Goal: Information Seeking & Learning: Learn about a topic

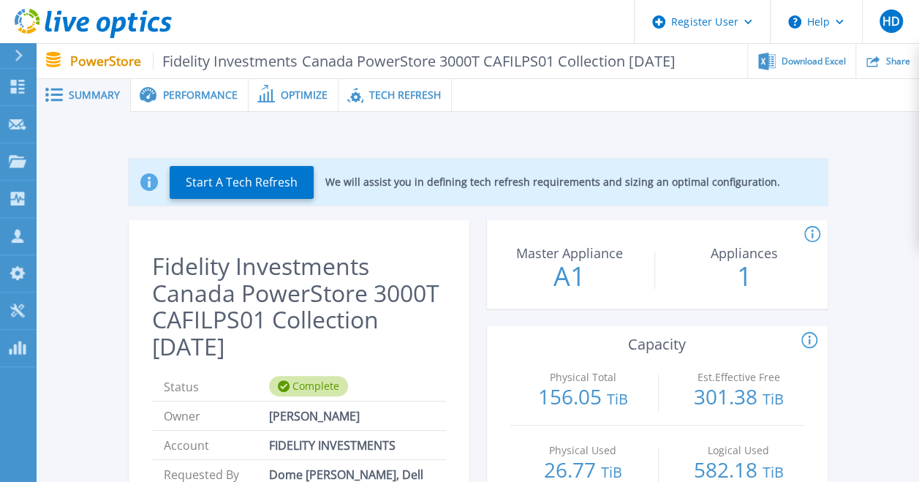
click at [219, 80] on div "Performance" at bounding box center [190, 95] width 118 height 33
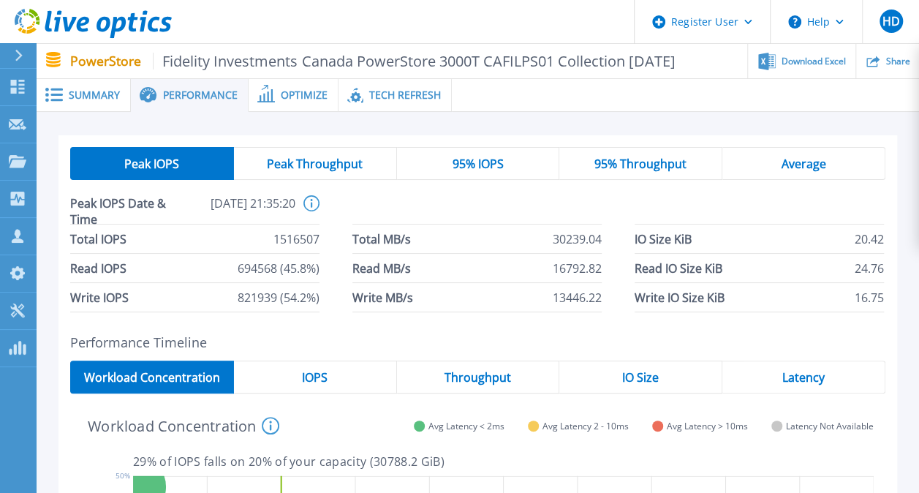
click at [292, 85] on div "Optimize" at bounding box center [294, 95] width 90 height 33
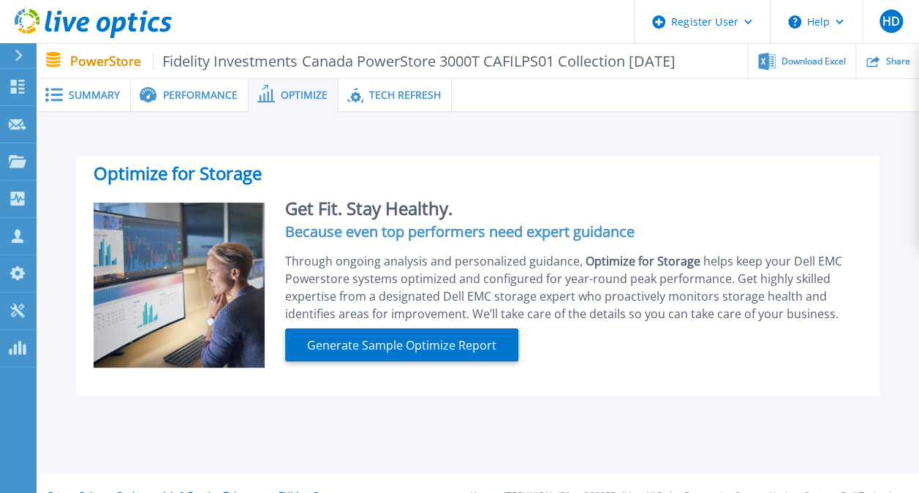
click at [374, 94] on span "Tech Refresh" at bounding box center [405, 95] width 72 height 10
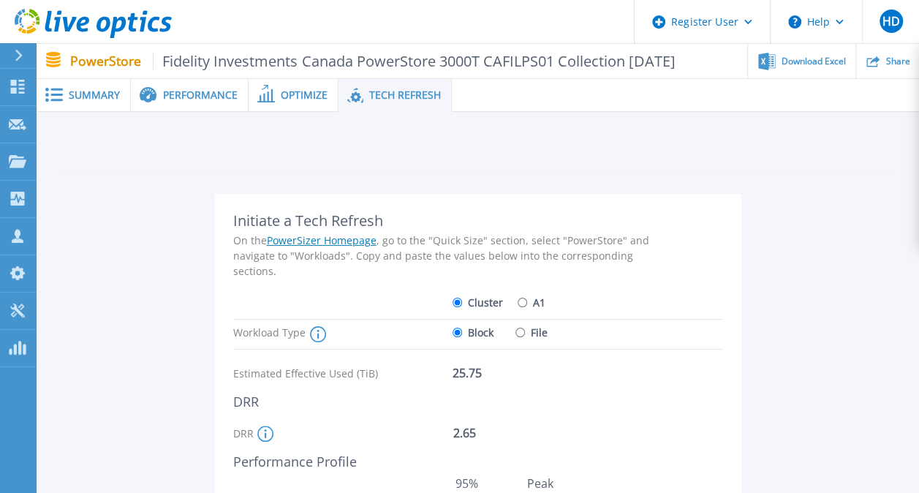
click at [171, 92] on span "Performance" at bounding box center [200, 95] width 75 height 10
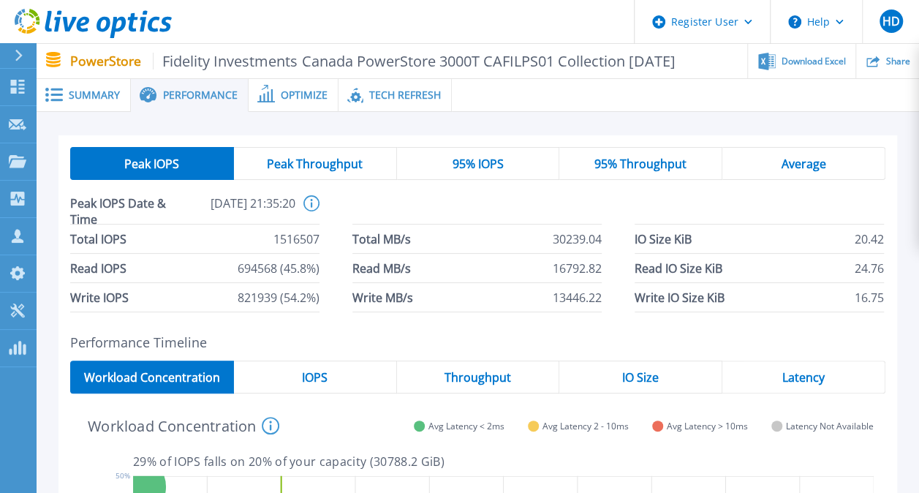
click at [76, 85] on div "Summary" at bounding box center [84, 95] width 94 height 33
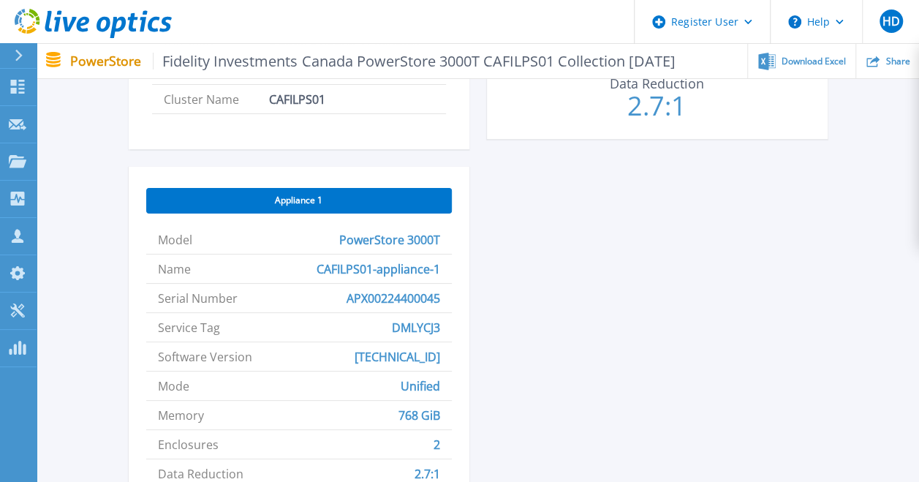
scroll to position [551, 0]
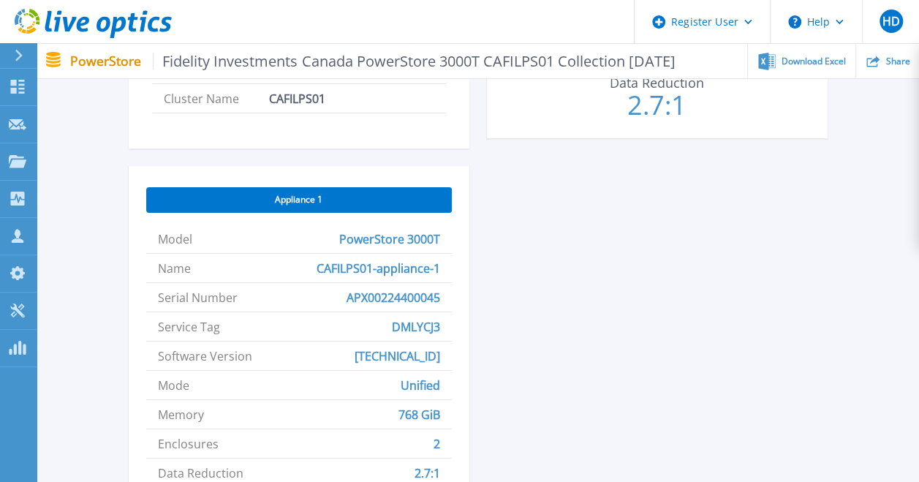
click at [271, 194] on div "Appliance 1" at bounding box center [299, 200] width 306 height 26
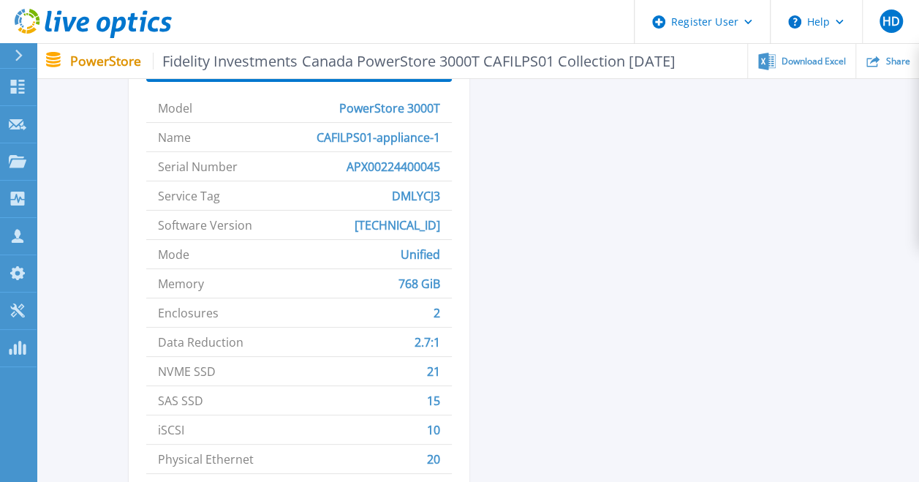
scroll to position [686, 0]
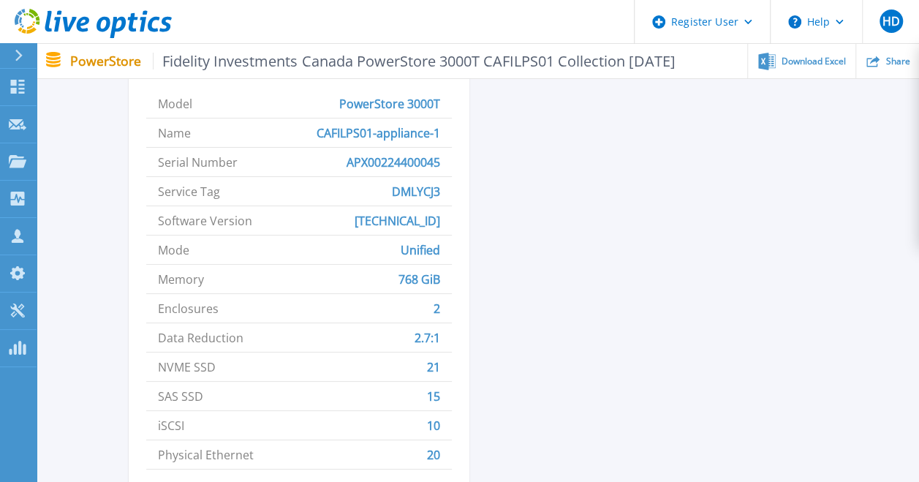
click at [208, 369] on span "NVME SSD" at bounding box center [187, 366] width 58 height 29
click at [221, 390] on li "SAS SSD 15" at bounding box center [299, 396] width 306 height 29
click at [180, 391] on span "SAS SSD" at bounding box center [180, 396] width 45 height 29
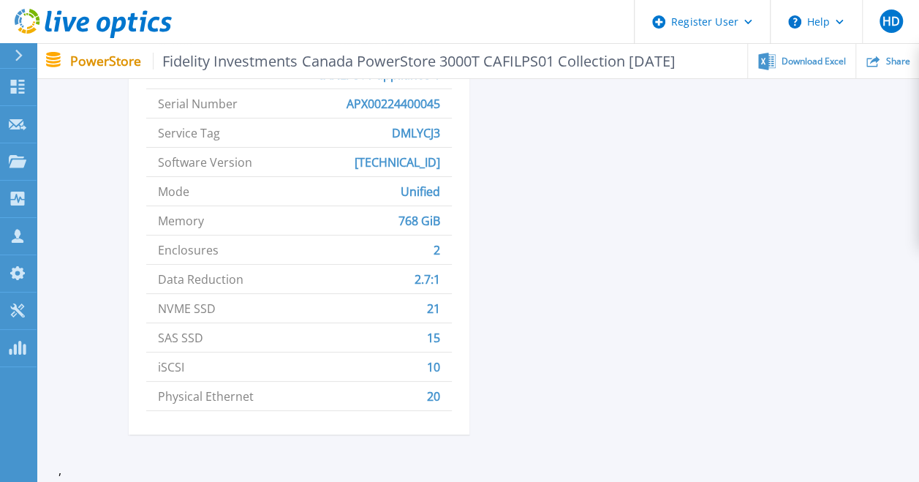
scroll to position [748, 0]
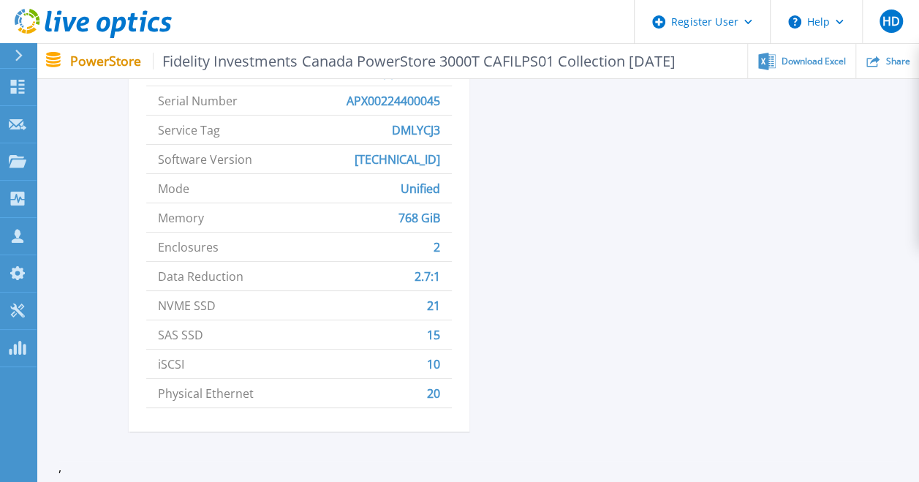
click at [200, 368] on li "iSCSI 10" at bounding box center [299, 363] width 306 height 29
drag, startPoint x: 200, startPoint y: 368, endPoint x: 518, endPoint y: 287, distance: 328.2
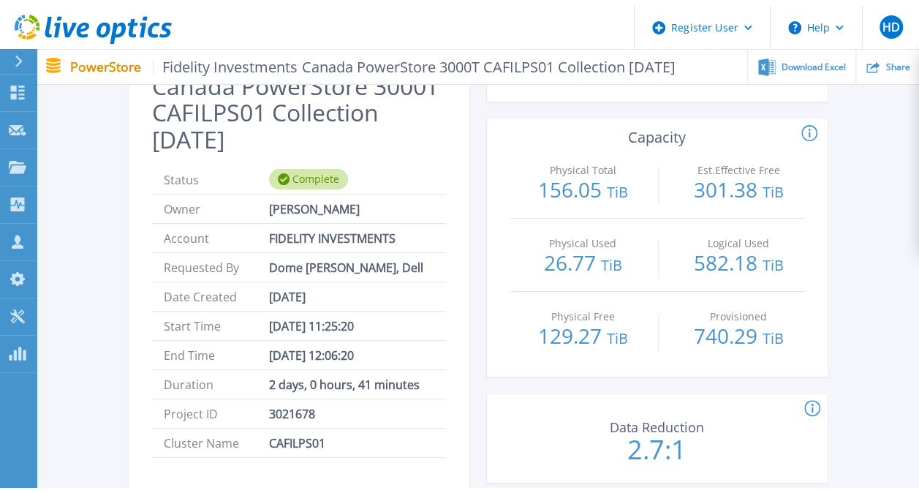
scroll to position [0, 0]
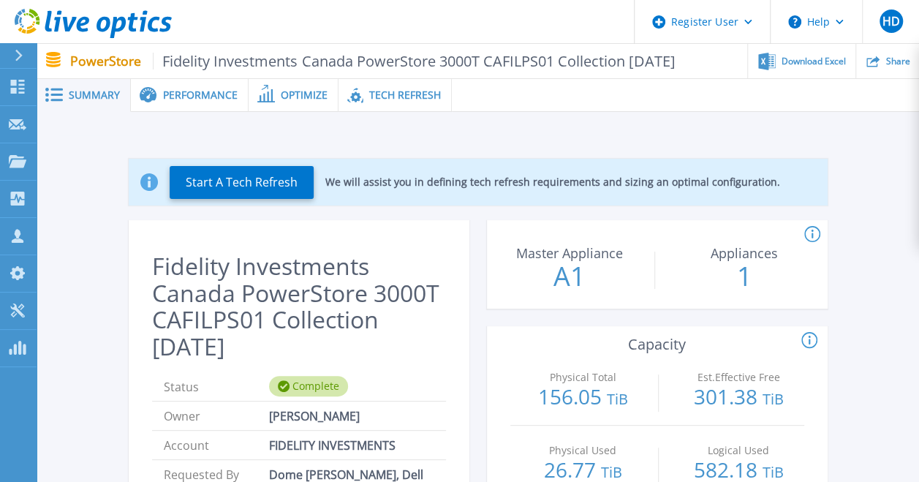
click at [198, 81] on div "Performance" at bounding box center [190, 95] width 118 height 33
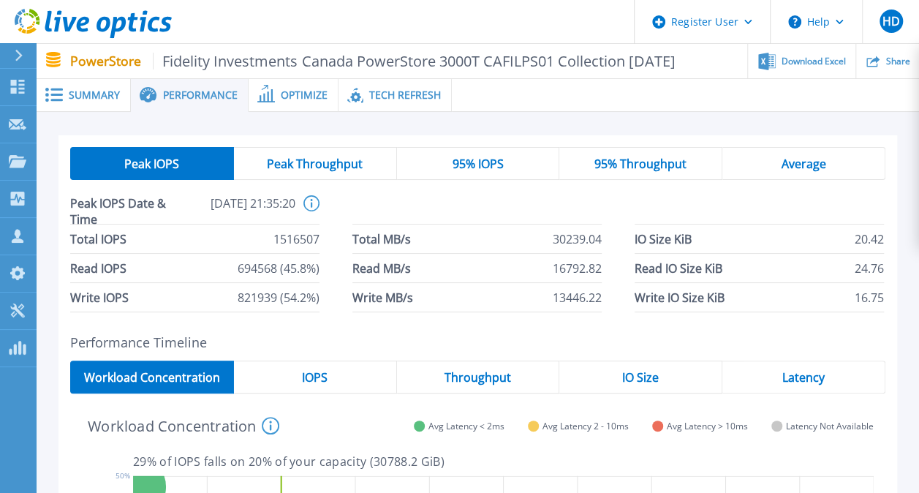
click at [288, 86] on div "Optimize" at bounding box center [294, 95] width 90 height 33
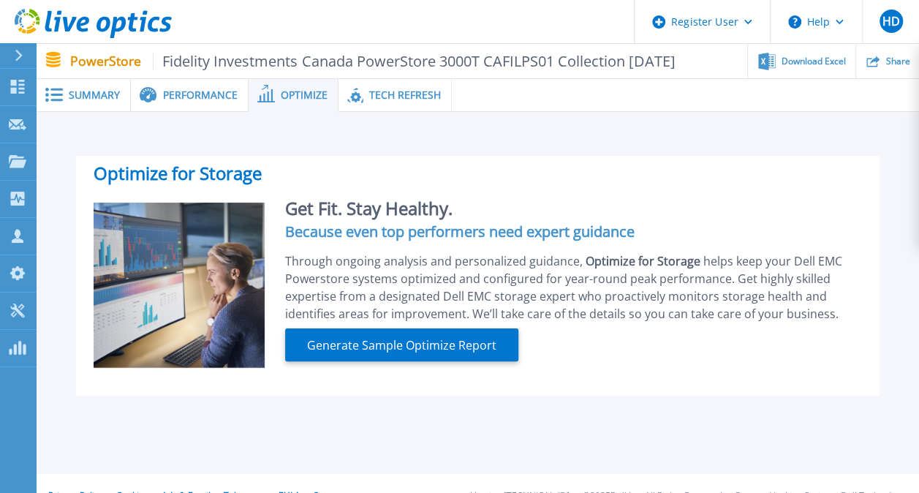
click at [406, 91] on span "Tech Refresh" at bounding box center [405, 95] width 72 height 10
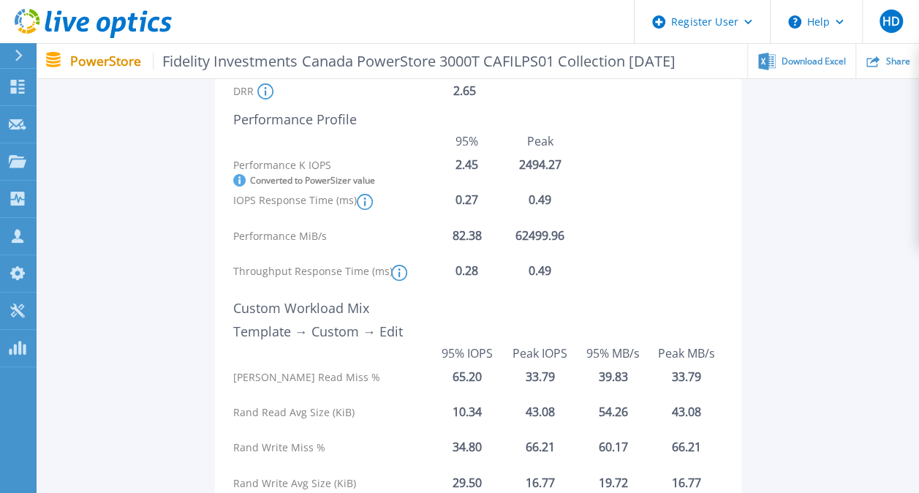
scroll to position [213, 0]
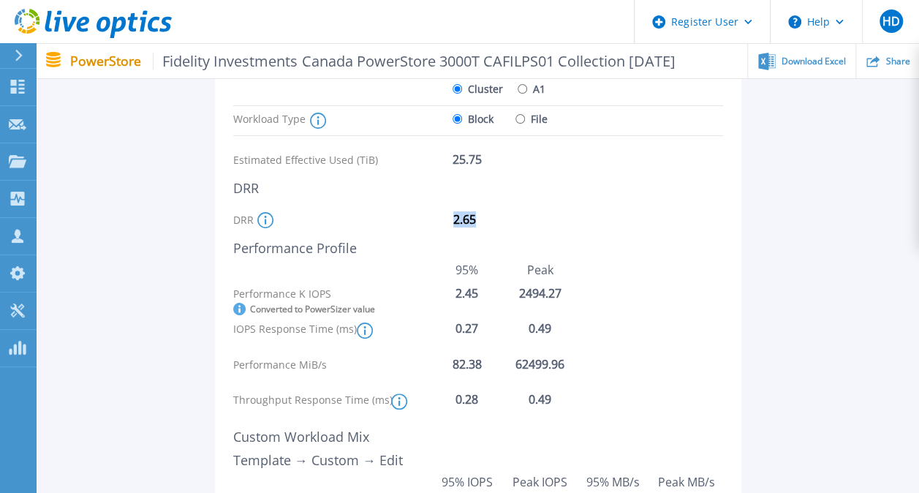
drag, startPoint x: 480, startPoint y: 227, endPoint x: 421, endPoint y: 215, distance: 59.6
click at [421, 215] on div "DRR For Powerstore versions <4.1, this is the Appliance/Cluster Global DRR. For…" at bounding box center [448, 220] width 431 height 26
click at [426, 216] on div "For Powerstore versions <4.1, this is the Appliance/Cluster Global DRR. For Pow…" at bounding box center [355, 220] width 197 height 16
drag, startPoint x: 437, startPoint y: 219, endPoint x: 494, endPoint y: 221, distance: 57.1
click at [494, 221] on div "DRR For Powerstore versions <4.1, this is the Appliance/Cluster Global DRR. For…" at bounding box center [448, 220] width 431 height 26
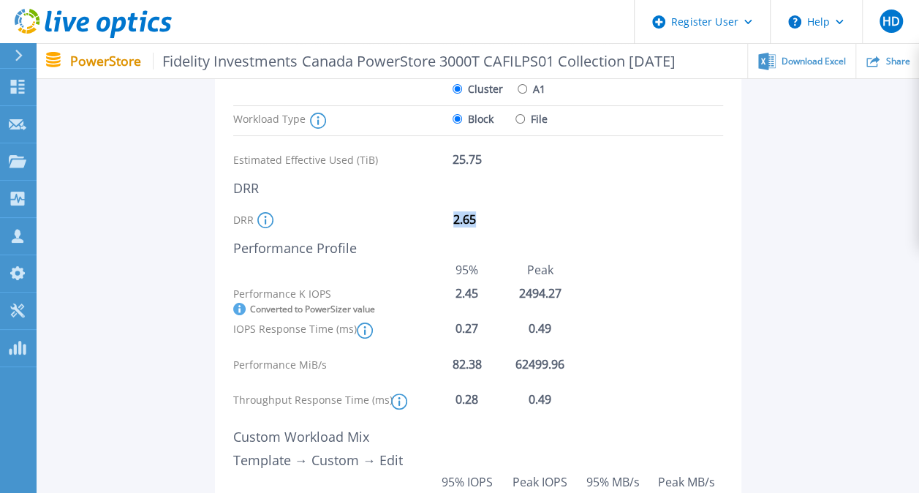
click at [494, 221] on div "2.65" at bounding box center [511, 227] width 117 height 26
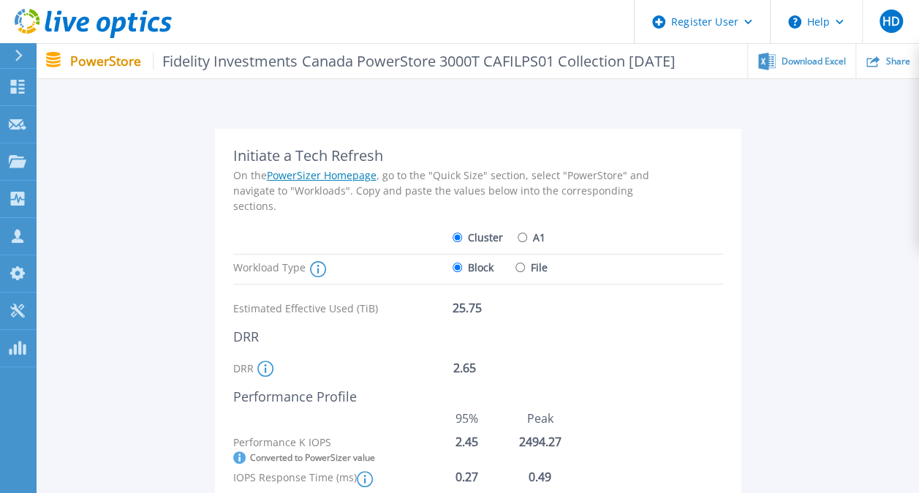
scroll to position [123, 0]
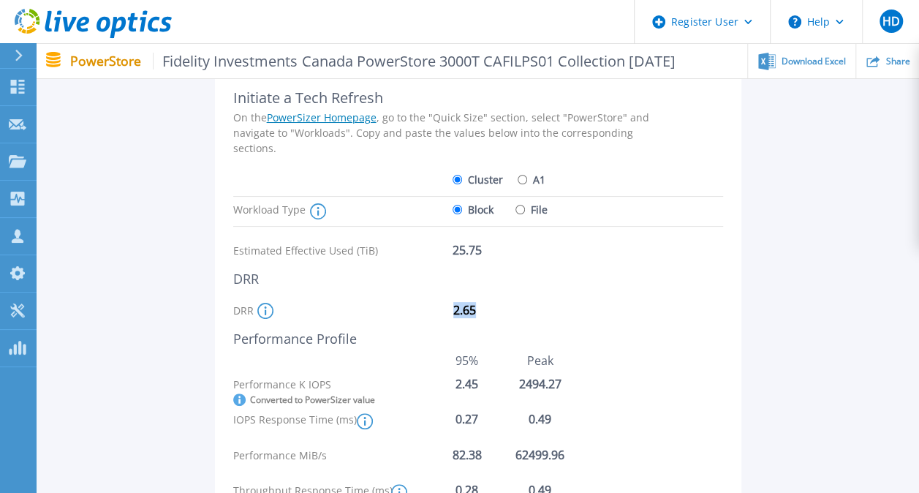
drag, startPoint x: 485, startPoint y: 311, endPoint x: 452, endPoint y: 309, distance: 33.7
click at [452, 309] on div "DRR For Powerstore versions <4.1, this is the Appliance/Cluster Global DRR. For…" at bounding box center [448, 311] width 431 height 26
click at [452, 309] on div "For Powerstore versions <4.1, this is the Appliance/Cluster Global DRR. For Pow…" at bounding box center [355, 311] width 197 height 16
drag, startPoint x: 452, startPoint y: 309, endPoint x: 478, endPoint y: 313, distance: 26.6
click at [478, 313] on div "DRR For Powerstore versions <4.1, this is the Appliance/Cluster Global DRR. For…" at bounding box center [448, 311] width 431 height 26
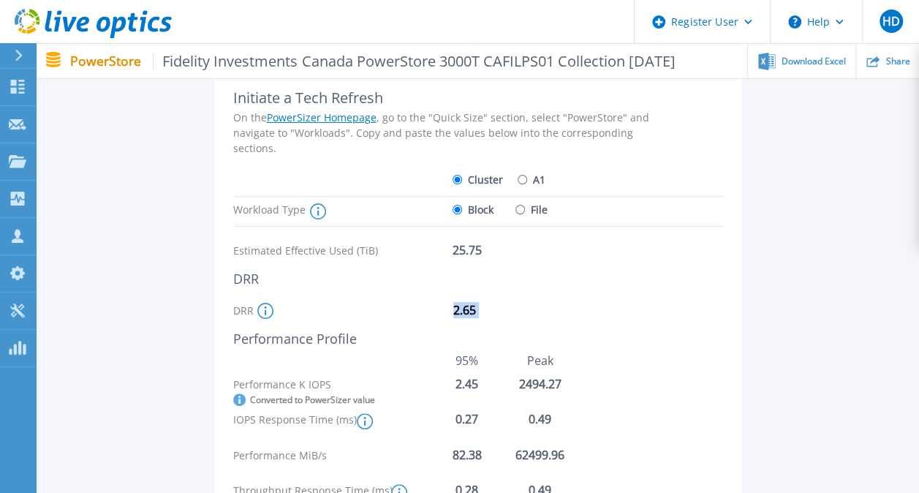
click at [478, 313] on div "2.65" at bounding box center [511, 318] width 117 height 26
drag, startPoint x: 478, startPoint y: 313, endPoint x: 461, endPoint y: 314, distance: 17.6
click at [461, 314] on div "2.65" at bounding box center [511, 318] width 117 height 26
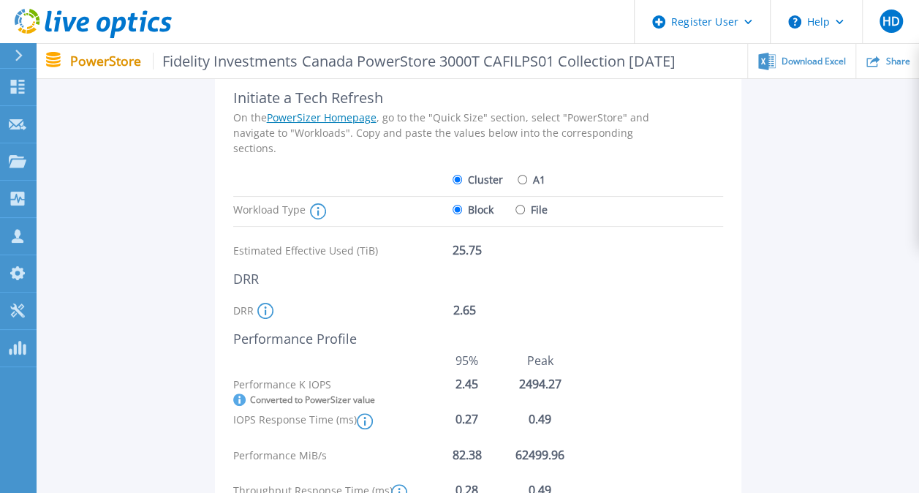
click at [434, 311] on div "For Powerstore versions <4.1, this is the Appliance/Cluster Global DRR. For Pow…" at bounding box center [355, 311] width 197 height 16
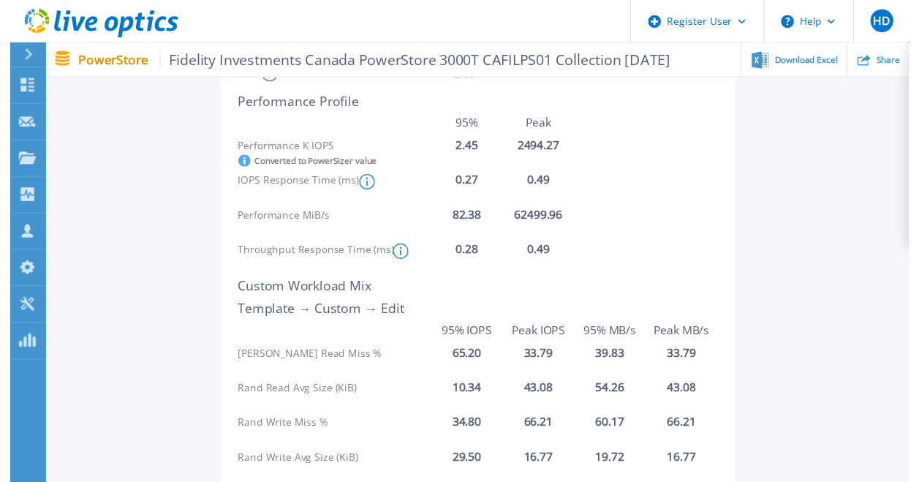
scroll to position [0, 0]
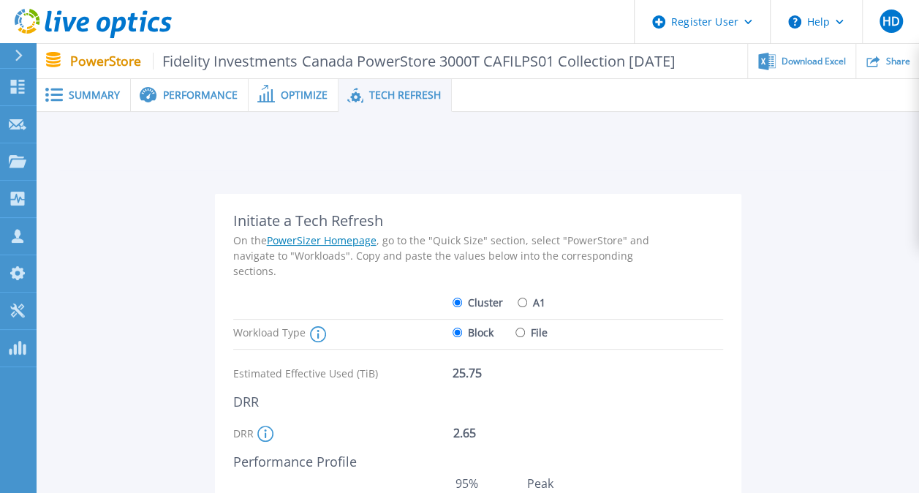
click at [125, 102] on div "Summary" at bounding box center [84, 95] width 94 height 33
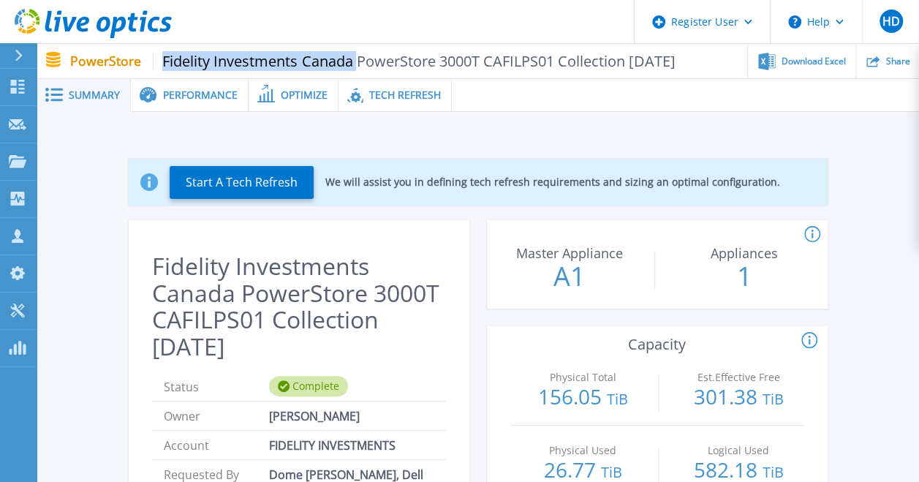
drag, startPoint x: 159, startPoint y: 59, endPoint x: 357, endPoint y: 75, distance: 198.0
click at [357, 75] on div "PowerStore Fidelity Investments Canada PowerStore 3000T CAFILPS01 Collection [D…" at bounding box center [478, 61] width 882 height 34
copy span "Fidelity Investments [GEOGRAPHIC_DATA]"
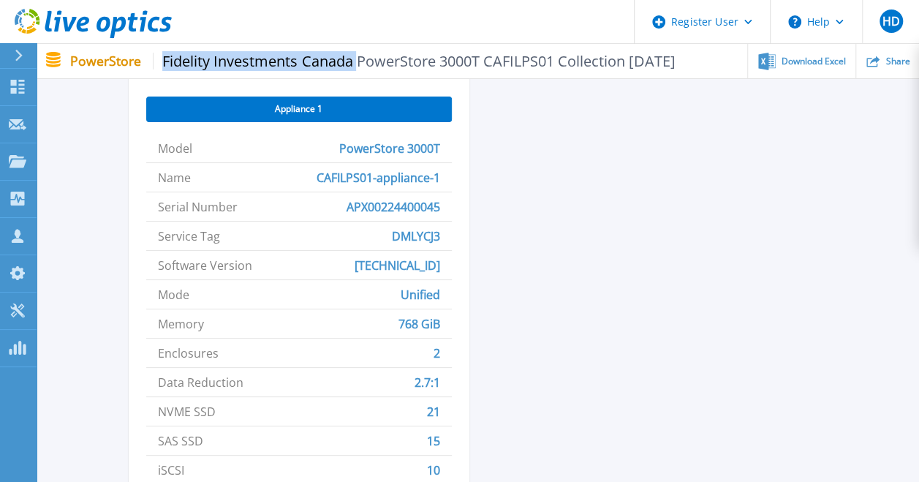
scroll to position [700, 0]
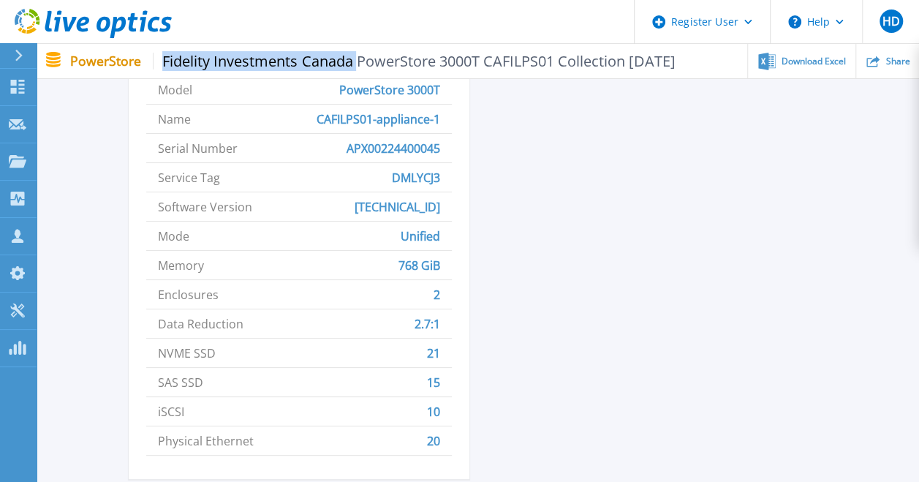
copy span "Fidelity Investments [GEOGRAPHIC_DATA]"
click at [404, 181] on span "DMLYCJ3" at bounding box center [416, 177] width 48 height 29
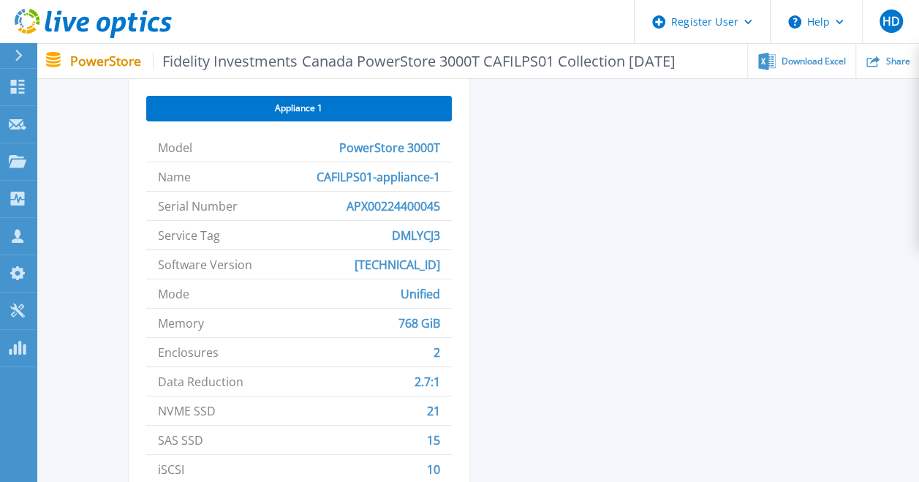
scroll to position [664, 0]
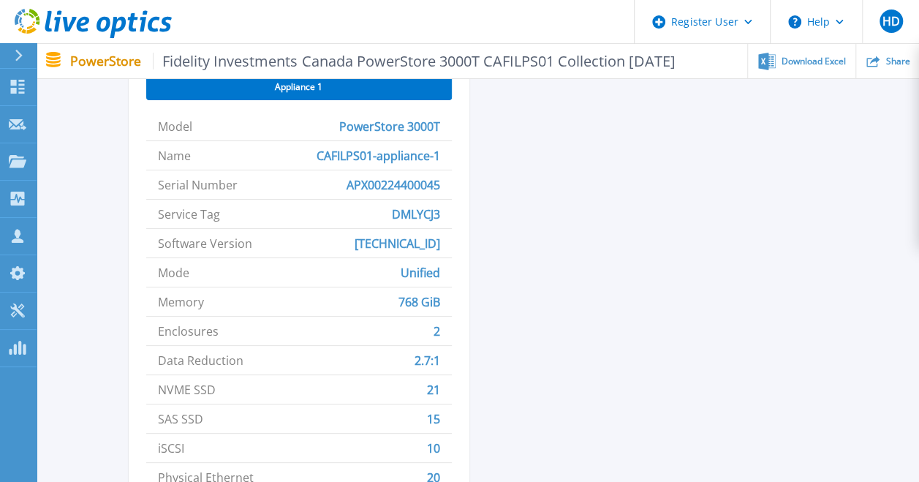
click at [412, 214] on span "DMLYCJ3" at bounding box center [416, 214] width 48 height 29
copy span "DMLYCJ3"
click at [423, 208] on span "DMLYCJ3" at bounding box center [416, 214] width 48 height 29
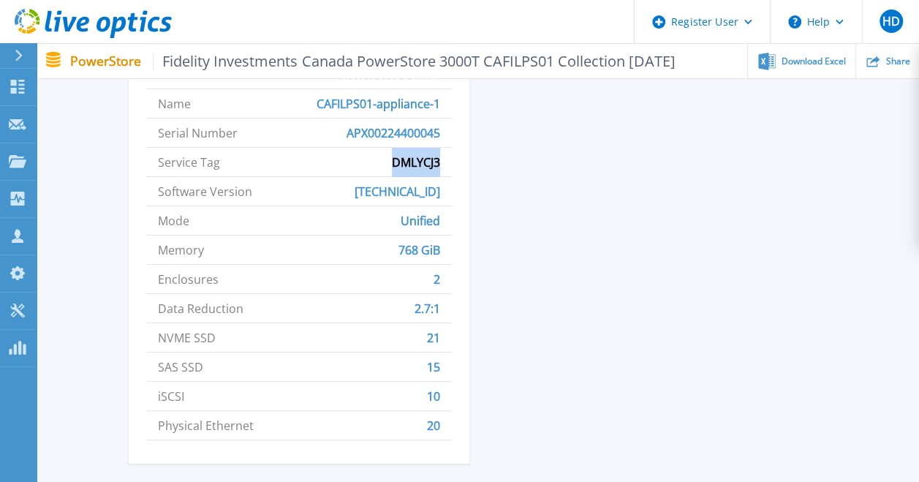
scroll to position [716, 0]
click at [434, 317] on span "2.7:1" at bounding box center [427, 307] width 26 height 29
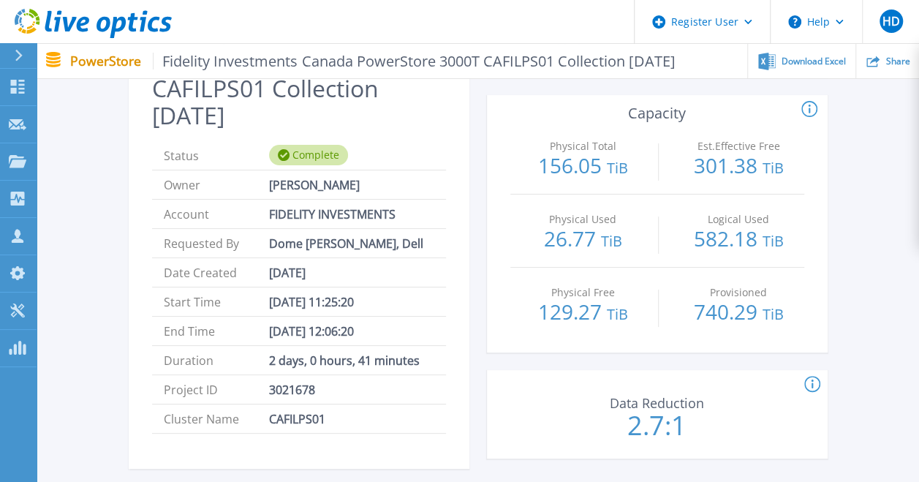
scroll to position [265, 0]
